Goal: Navigation & Orientation: Find specific page/section

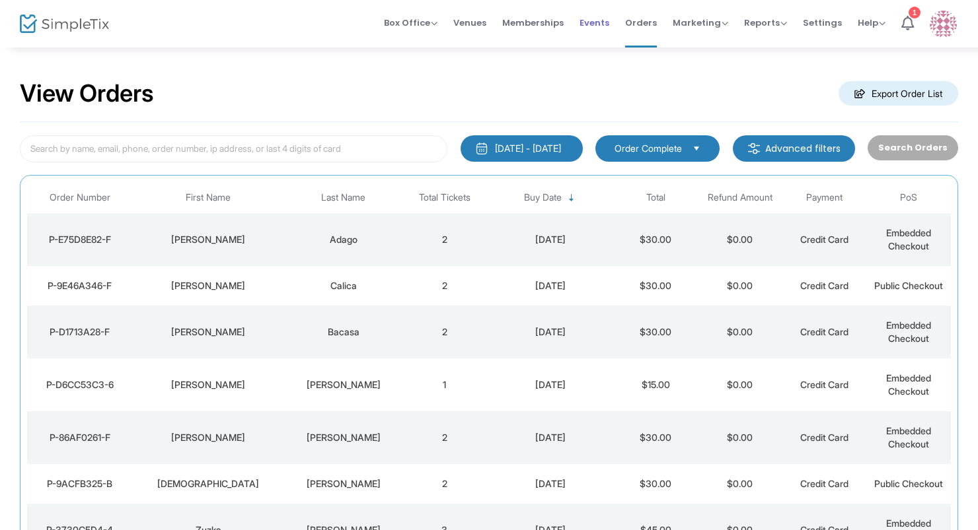
click at [602, 22] on span "Events" at bounding box center [594, 23] width 30 height 34
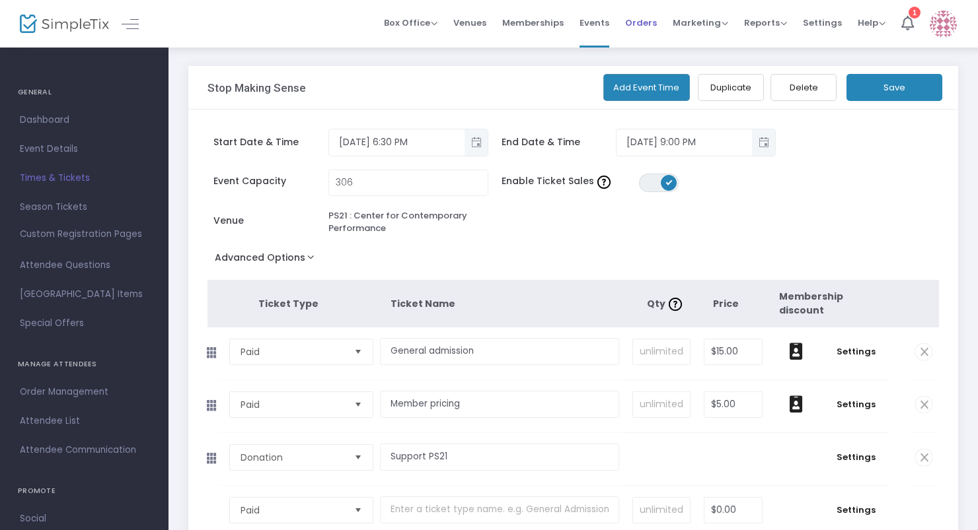
click at [628, 21] on li "Orders" at bounding box center [641, 24] width 48 height 48
click at [643, 22] on span "Orders" at bounding box center [641, 23] width 32 height 34
